Goal: Use online tool/utility: Utilize a website feature to perform a specific function

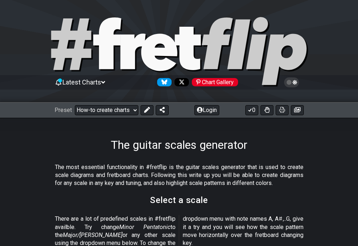
scroll to position [160, 0]
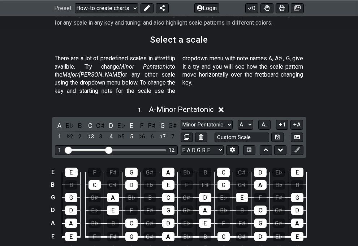
click at [168, 105] on span "A - Minor Pentatonic" at bounding box center [181, 109] width 65 height 9
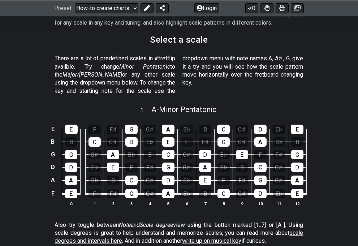
click at [176, 105] on span "A - Minor Pentatonic" at bounding box center [183, 109] width 65 height 9
select select "A"
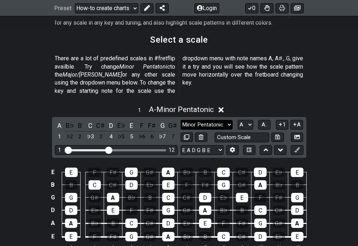
click at [229, 120] on select "Minor Pentatonic New Scale Minor Pentatonic Major Pentatonic Minor Blues Major …" at bounding box center [207, 125] width 52 height 10
select select "Major / [PERSON_NAME]"
click at [181, 120] on select "Minor Pentatonic New Scale Minor Pentatonic Major Pentatonic Minor Blues Major …" at bounding box center [207, 125] width 52 height 10
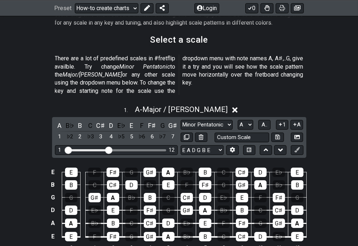
click at [330, 101] on div "1 . A - Major / Ionian" at bounding box center [179, 108] width 358 height 14
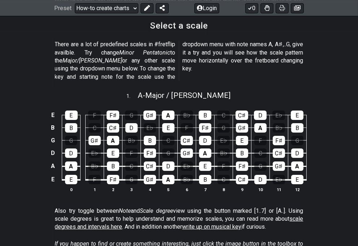
scroll to position [160, 0]
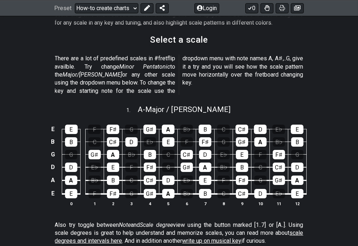
click at [171, 105] on span "A - Major / Ionian" at bounding box center [184, 109] width 93 height 9
select select "Major / [PERSON_NAME]"
select select "A"
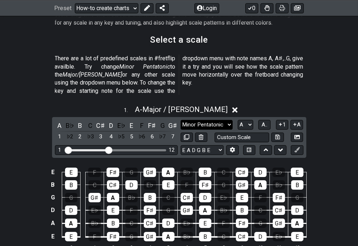
click at [228, 120] on select "Minor Pentatonic New Scale Minor Pentatonic Major Pentatonic Minor Blues Major …" at bounding box center [207, 125] width 52 height 10
click at [181, 120] on select "Minor Pentatonic New Scale Minor Pentatonic Major Pentatonic Minor Blues Major …" at bounding box center [207, 125] width 52 height 10
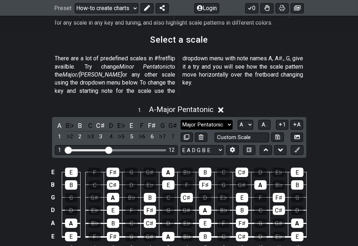
click at [229, 120] on select "Minor Pentatonic New Scale Minor Pentatonic Major Pentatonic Minor Blues Major …" at bounding box center [207, 125] width 52 height 10
select select "Major / [PERSON_NAME]"
click at [181, 120] on select "Minor Pentatonic New Scale Minor Pentatonic Major Pentatonic Minor Blues Major …" at bounding box center [207, 125] width 52 height 10
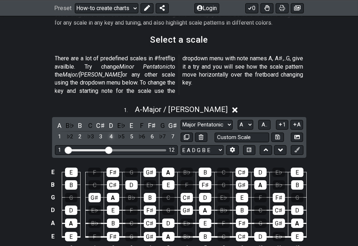
click at [109, 132] on div "4" at bounding box center [110, 137] width 9 height 10
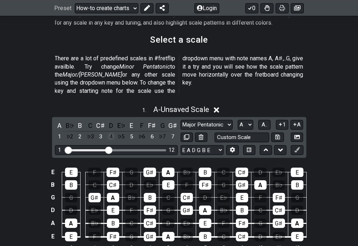
click at [109, 132] on div "4" at bounding box center [110, 137] width 9 height 10
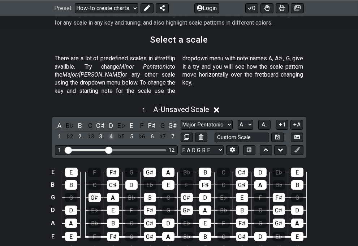
click at [109, 132] on div "4" at bounding box center [110, 137] width 9 height 10
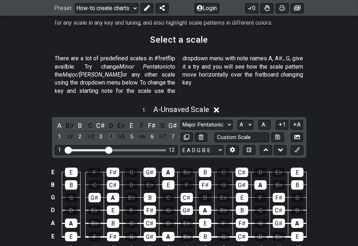
click at [109, 132] on div "4" at bounding box center [110, 137] width 9 height 10
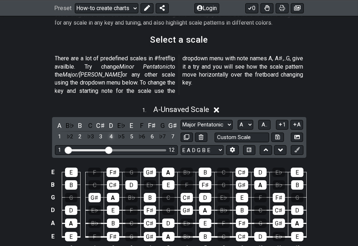
click at [109, 132] on div "4" at bounding box center [110, 137] width 9 height 10
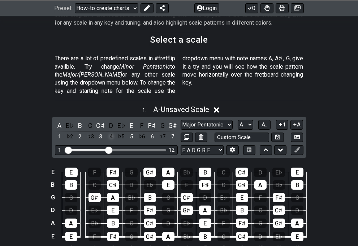
click at [109, 132] on div "4" at bounding box center [110, 137] width 9 height 10
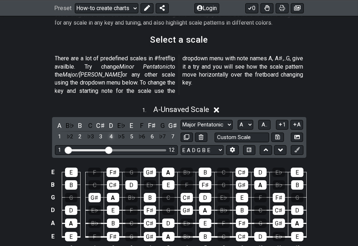
click at [111, 132] on div "4" at bounding box center [110, 137] width 9 height 10
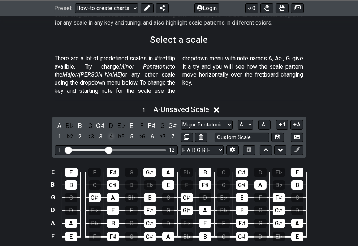
click at [111, 132] on div "4" at bounding box center [110, 137] width 9 height 10
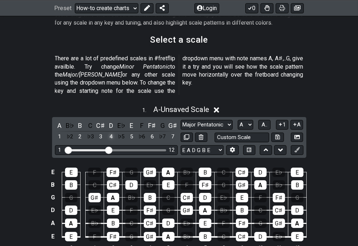
click at [111, 132] on div "4" at bounding box center [110, 137] width 9 height 10
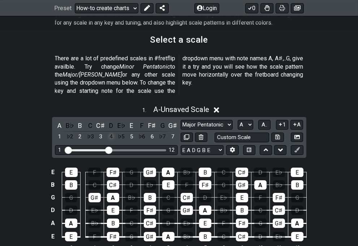
click at [111, 132] on div "4" at bounding box center [110, 137] width 9 height 10
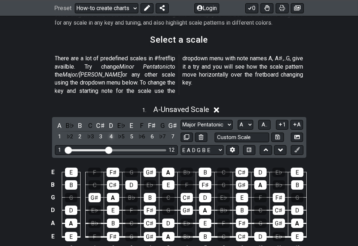
click at [111, 132] on div "4" at bounding box center [110, 137] width 9 height 10
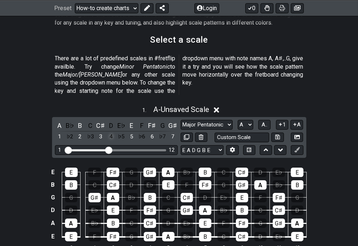
click at [111, 132] on div "4" at bounding box center [110, 137] width 9 height 10
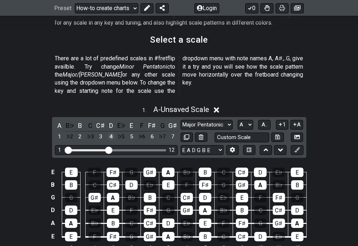
click at [111, 132] on div "4" at bounding box center [110, 137] width 9 height 10
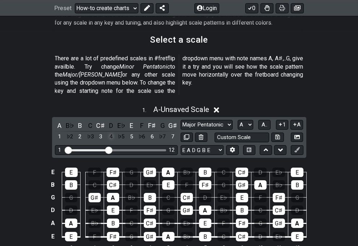
click at [111, 132] on div "4" at bounding box center [110, 137] width 9 height 10
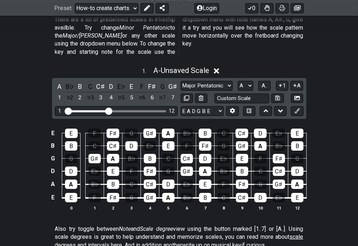
scroll to position [206, 0]
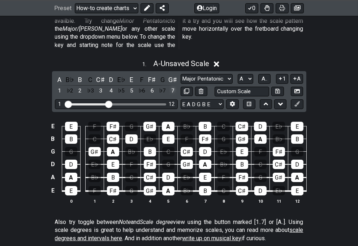
click at [174, 86] on div "7" at bounding box center [172, 91] width 9 height 10
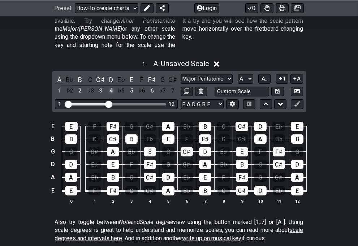
click at [111, 86] on div "4" at bounding box center [110, 91] width 9 height 10
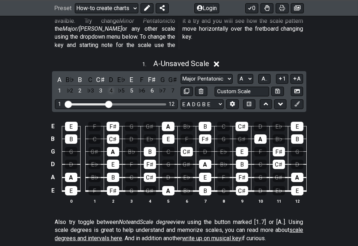
click at [111, 86] on div "4" at bounding box center [110, 91] width 9 height 10
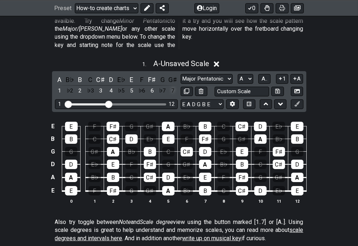
click at [170, 86] on div "7" at bounding box center [172, 91] width 9 height 10
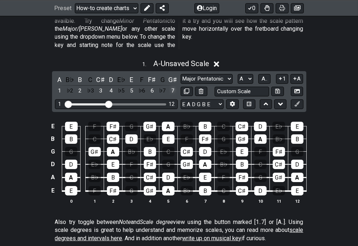
click at [169, 86] on div "7" at bounding box center [172, 91] width 9 height 10
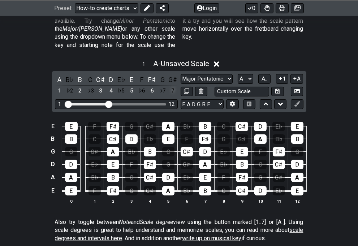
click at [169, 86] on div "7" at bounding box center [172, 91] width 9 height 10
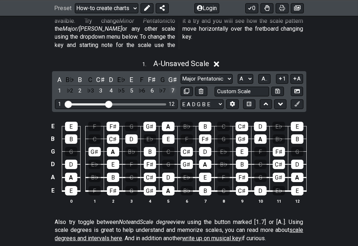
click at [169, 86] on div "7" at bounding box center [172, 91] width 9 height 10
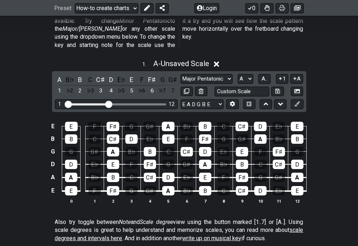
click at [348, 55] on div "1 . A - Unsaved Scale" at bounding box center [179, 62] width 358 height 14
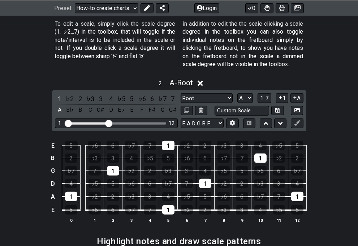
scroll to position [447, 0]
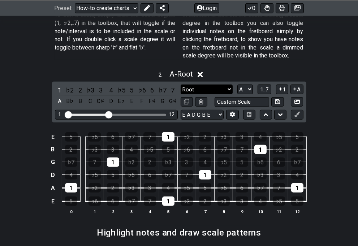
click at [228, 85] on select "Root Root Minor Pentatonic Major Pentatonic Minor Blues Major Blues Major / [PE…" at bounding box center [207, 90] width 52 height 10
click at [181, 85] on select "Root Root Minor Pentatonic Major Pentatonic Minor Blues Major Blues Major / [PE…" at bounding box center [207, 90] width 52 height 10
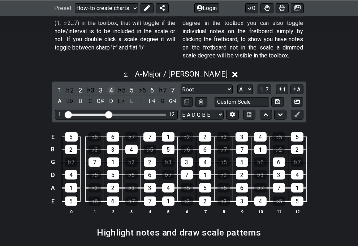
click at [111, 85] on div "4" at bounding box center [110, 90] width 9 height 10
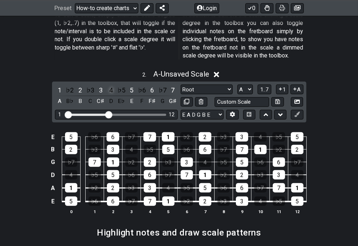
click at [111, 85] on div "4" at bounding box center [110, 90] width 9 height 10
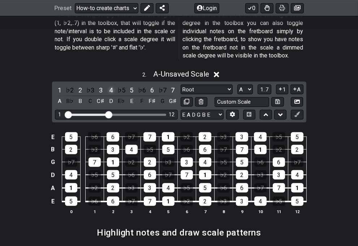
click at [110, 85] on div "4" at bounding box center [110, 90] width 9 height 10
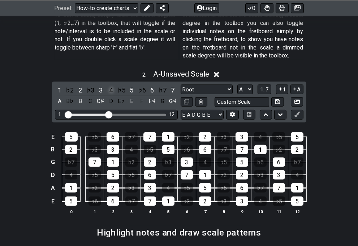
click at [110, 85] on div "4" at bounding box center [110, 90] width 9 height 10
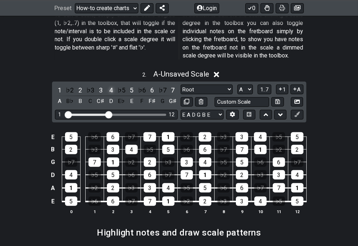
click at [110, 85] on div "4" at bounding box center [110, 90] width 9 height 10
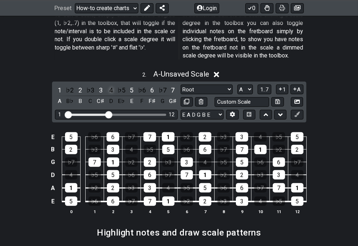
click at [110, 85] on div "4" at bounding box center [110, 90] width 9 height 10
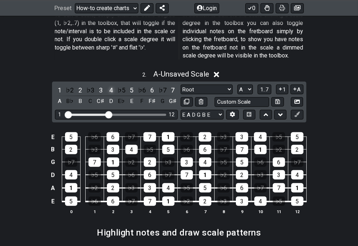
click at [110, 85] on div "4" at bounding box center [110, 90] width 9 height 10
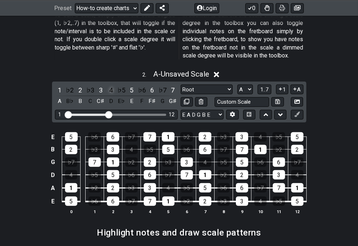
click at [110, 85] on div "4" at bounding box center [110, 90] width 9 height 10
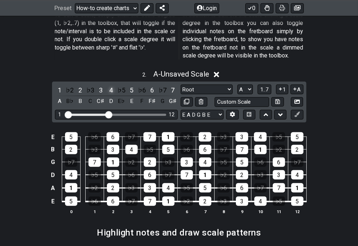
click at [110, 85] on div "4" at bounding box center [110, 90] width 9 height 10
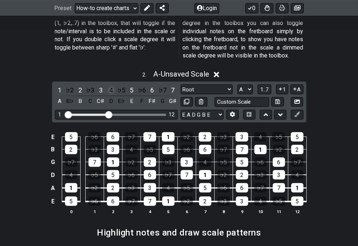
click at [110, 85] on div "4" at bounding box center [110, 90] width 9 height 10
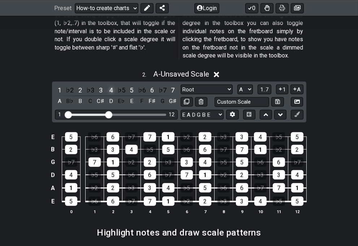
click at [110, 85] on div "4" at bounding box center [110, 90] width 9 height 10
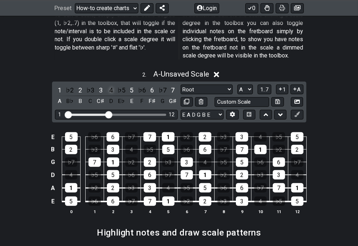
click at [110, 85] on div "4" at bounding box center [110, 90] width 9 height 10
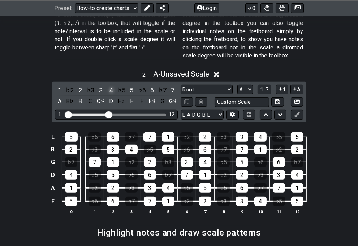
click at [110, 85] on div "4" at bounding box center [110, 90] width 9 height 10
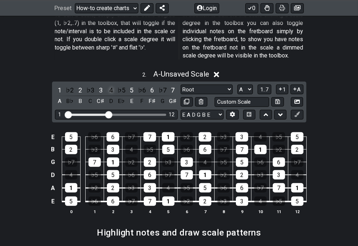
click at [110, 85] on div "4" at bounding box center [110, 90] width 9 height 10
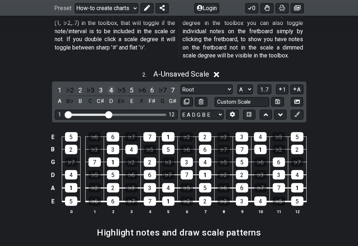
click at [110, 85] on div "4" at bounding box center [110, 90] width 9 height 10
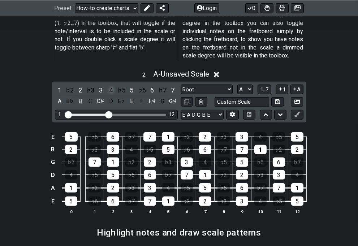
click at [110, 85] on div "4" at bounding box center [110, 90] width 9 height 10
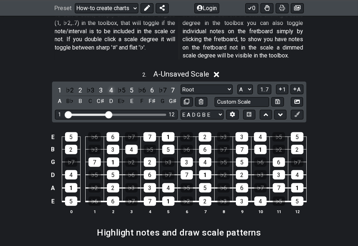
click at [110, 85] on div "4" at bounding box center [110, 90] width 9 height 10
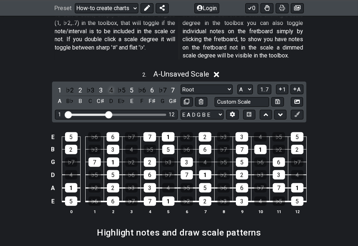
click at [110, 85] on div "4" at bounding box center [110, 90] width 9 height 10
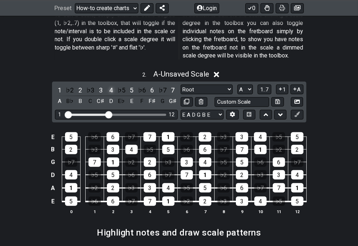
click at [110, 85] on div "4" at bounding box center [110, 90] width 9 height 10
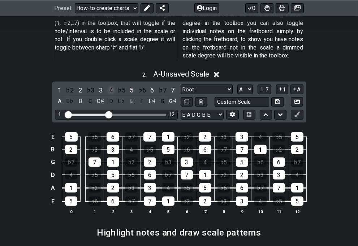
click at [110, 85] on div "4" at bounding box center [110, 90] width 9 height 10
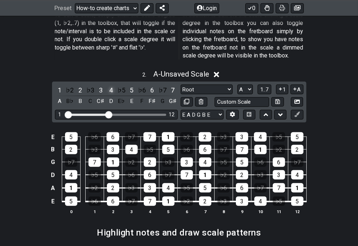
click at [110, 85] on div "4" at bounding box center [110, 90] width 9 height 10
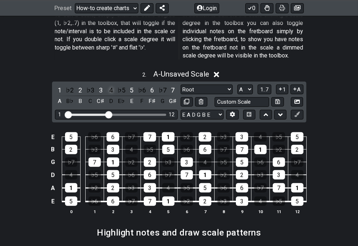
click at [110, 85] on div "4" at bounding box center [110, 90] width 9 height 10
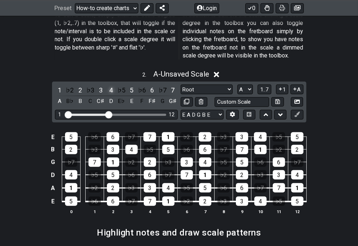
click at [110, 85] on div "4" at bounding box center [110, 90] width 9 height 10
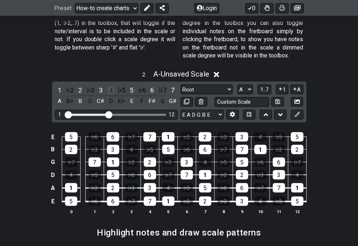
click at [110, 85] on div "4" at bounding box center [110, 90] width 9 height 10
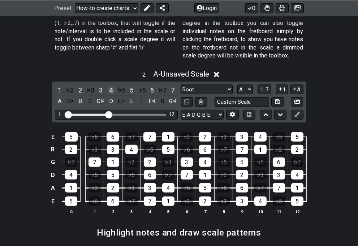
click at [110, 85] on div "4" at bounding box center [110, 90] width 9 height 10
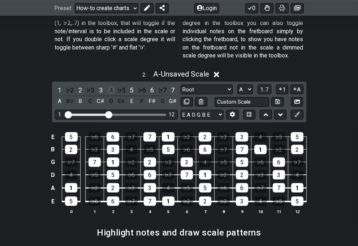
click at [110, 85] on div "4" at bounding box center [110, 90] width 9 height 10
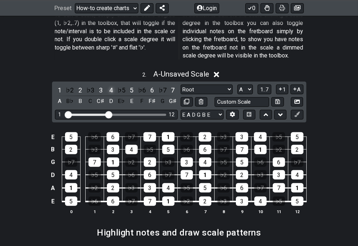
click at [110, 85] on div "4" at bounding box center [110, 90] width 9 height 10
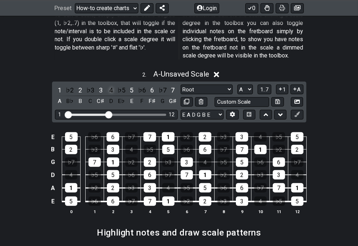
click at [110, 85] on div "4" at bounding box center [110, 90] width 9 height 10
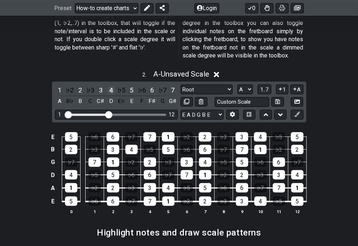
click at [110, 85] on div "4" at bounding box center [110, 90] width 9 height 10
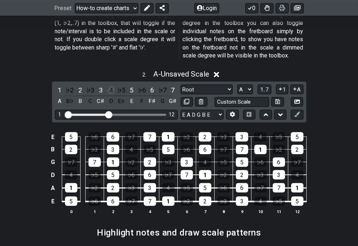
click at [110, 85] on div "4" at bounding box center [110, 90] width 9 height 10
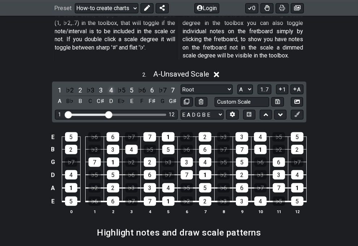
click at [110, 85] on div "4" at bounding box center [110, 90] width 9 height 10
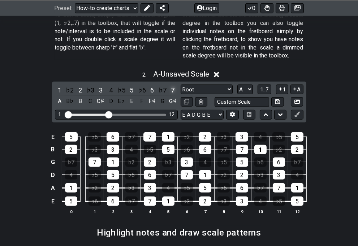
click at [173, 85] on div "7" at bounding box center [172, 90] width 9 height 10
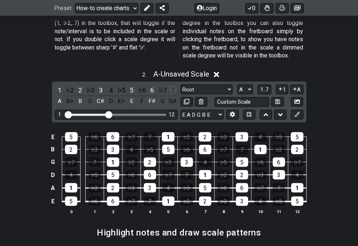
click at [172, 85] on div "7" at bounding box center [172, 90] width 9 height 10
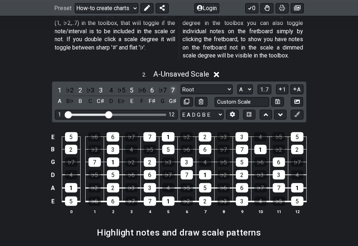
click at [172, 85] on div "7" at bounding box center [172, 90] width 9 height 10
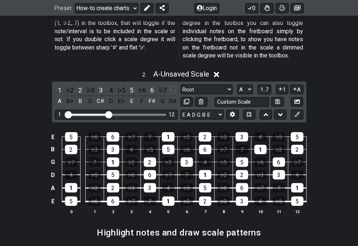
click at [172, 85] on div "7" at bounding box center [172, 90] width 9 height 10
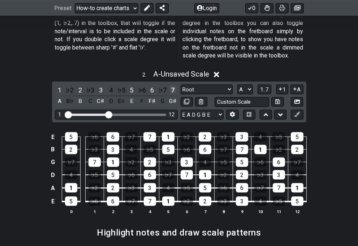
click at [172, 85] on div "7" at bounding box center [172, 90] width 9 height 10
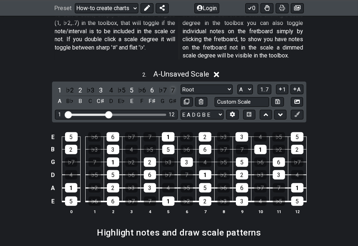
click at [172, 85] on div "7" at bounding box center [172, 90] width 9 height 10
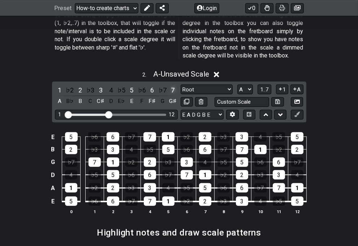
click at [172, 85] on div "7" at bounding box center [172, 90] width 9 height 10
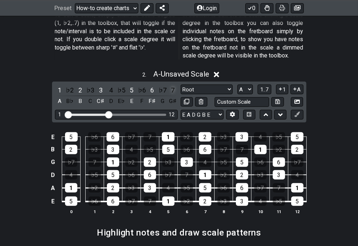
click at [173, 85] on div "7" at bounding box center [172, 90] width 9 height 10
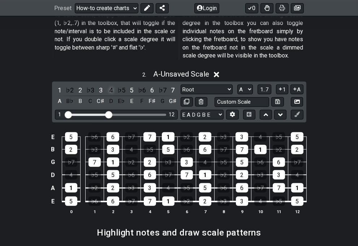
click at [112, 85] on div "4" at bounding box center [110, 90] width 9 height 10
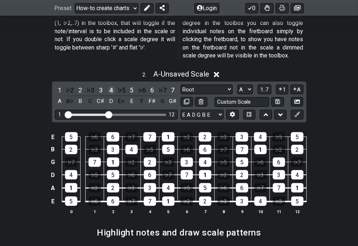
click at [112, 85] on div "4" at bounding box center [110, 90] width 9 height 10
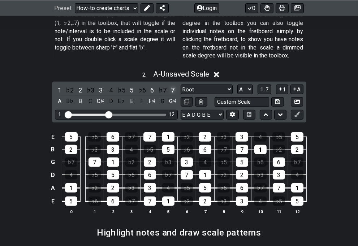
click at [174, 85] on div "7" at bounding box center [172, 90] width 9 height 10
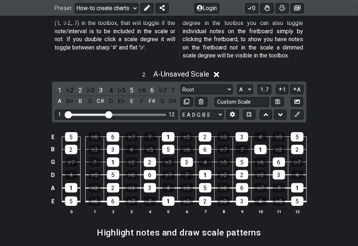
click at [337, 88] on div "2 . A - Unsaved Scale 1 ♭2 2 ♭3 3 4 ♭5 5 ♭6 6 ♭7 7 A B♭ B C C♯ D E♭ E F F♯ G G♯…" at bounding box center [179, 144] width 358 height 159
click at [228, 85] on select "Root Root Minor Pentatonic Major Pentatonic Minor Blues Major Blues Major / [PE…" at bounding box center [207, 90] width 52 height 10
click at [181, 85] on select "Root Root Minor Pentatonic Major Pentatonic Minor Blues Major Blues Major / [PE…" at bounding box center [207, 90] width 52 height 10
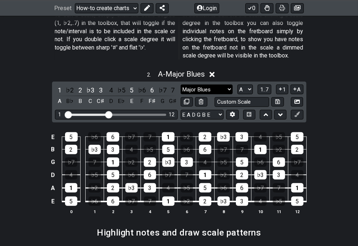
click at [230, 85] on select "Root Root Minor Pentatonic Major Pentatonic Minor Blues Major Blues Major / [PE…" at bounding box center [207, 90] width 52 height 10
select select "Major Pentatonic"
click at [181, 85] on select "Root Root Minor Pentatonic Major Pentatonic Minor Blues Major Blues Major / [PE…" at bounding box center [207, 90] width 52 height 10
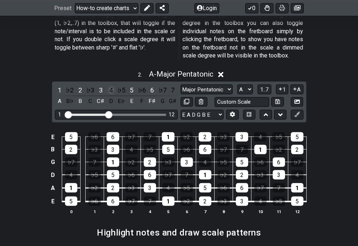
click at [111, 85] on div "4" at bounding box center [110, 90] width 9 height 10
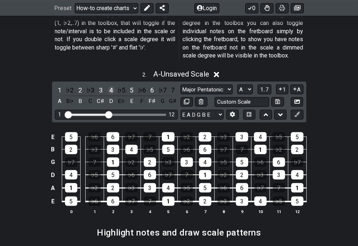
click at [111, 85] on div "4" at bounding box center [110, 90] width 9 height 10
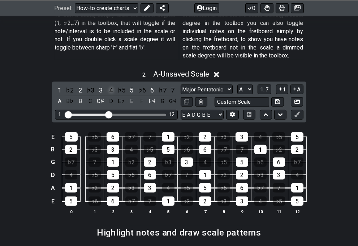
click at [111, 85] on div "4" at bounding box center [110, 90] width 9 height 10
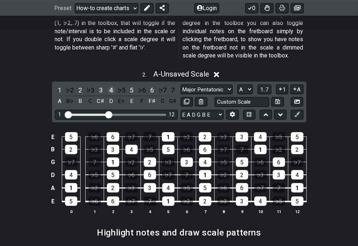
click at [111, 85] on div "4" at bounding box center [110, 90] width 9 height 10
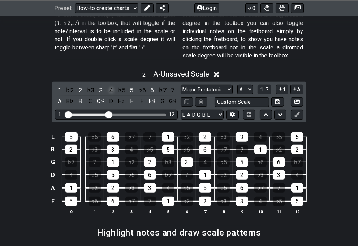
click at [111, 85] on div "4" at bounding box center [110, 90] width 9 height 10
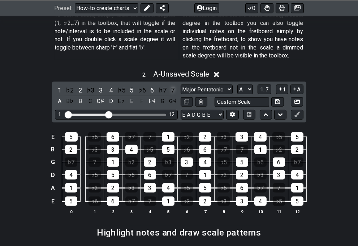
click at [173, 85] on div "7" at bounding box center [172, 90] width 9 height 10
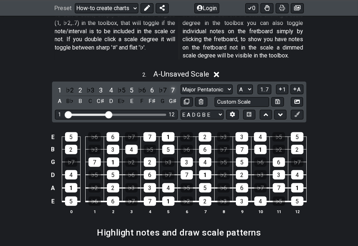
click at [173, 85] on div "7" at bounding box center [172, 90] width 9 height 10
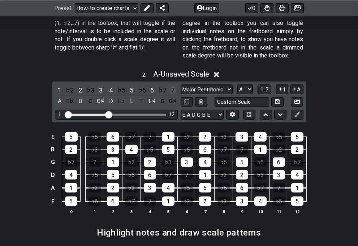
click at [173, 85] on div "7" at bounding box center [172, 90] width 9 height 10
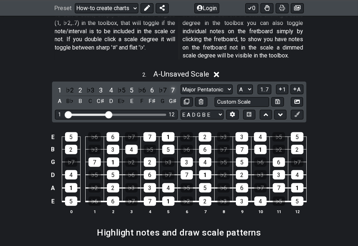
click at [173, 85] on div "7" at bounding box center [172, 90] width 9 height 10
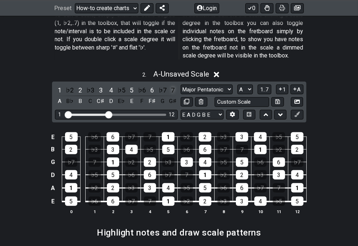
click at [173, 85] on div "7" at bounding box center [172, 90] width 9 height 10
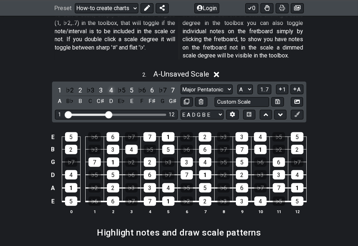
click at [110, 85] on div "4" at bounding box center [110, 90] width 9 height 10
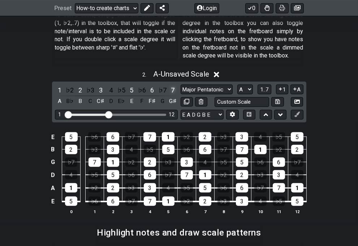
click at [173, 85] on div "7" at bounding box center [172, 90] width 9 height 10
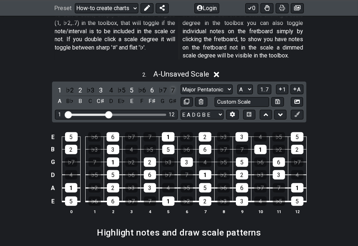
click at [172, 85] on div "7" at bounding box center [172, 90] width 9 height 10
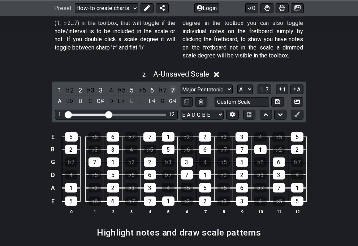
click at [172, 85] on div "7" at bounding box center [172, 90] width 9 height 10
